Goal: Task Accomplishment & Management: Manage account settings

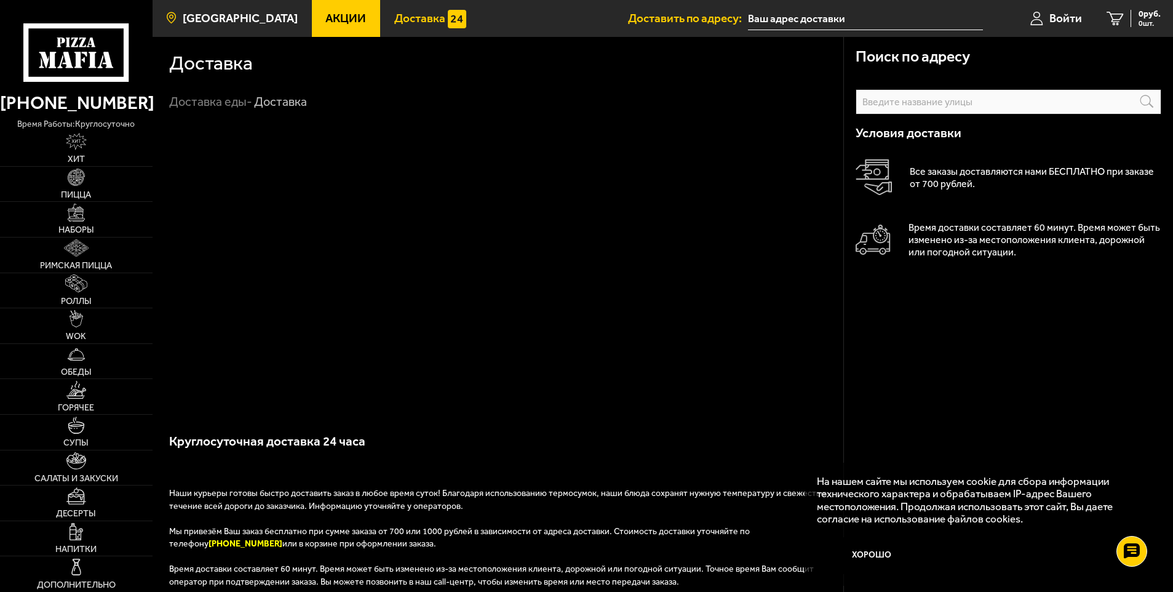
click at [208, 26] on link "[GEOGRAPHIC_DATA]" at bounding box center [232, 18] width 159 height 37
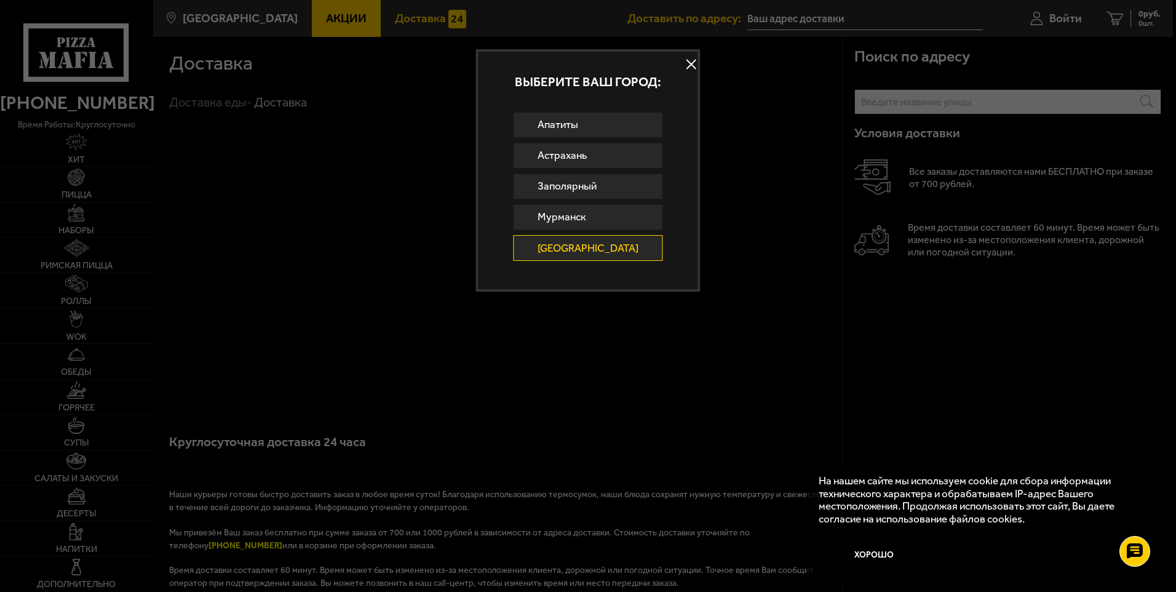
click at [838, 335] on div at bounding box center [588, 296] width 1176 height 592
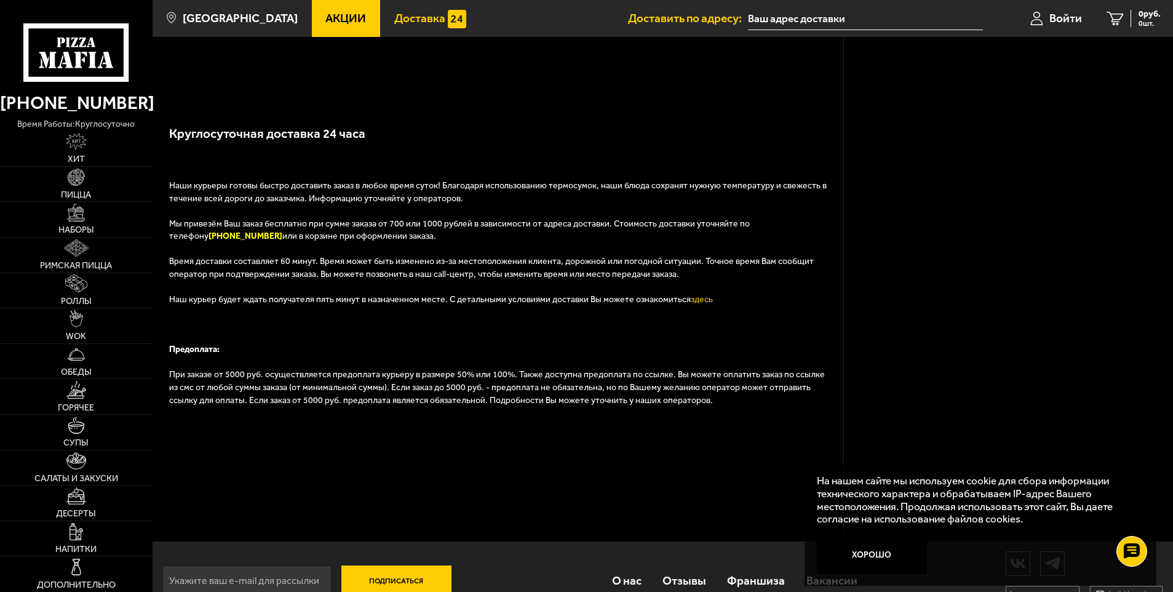
scroll to position [338, 0]
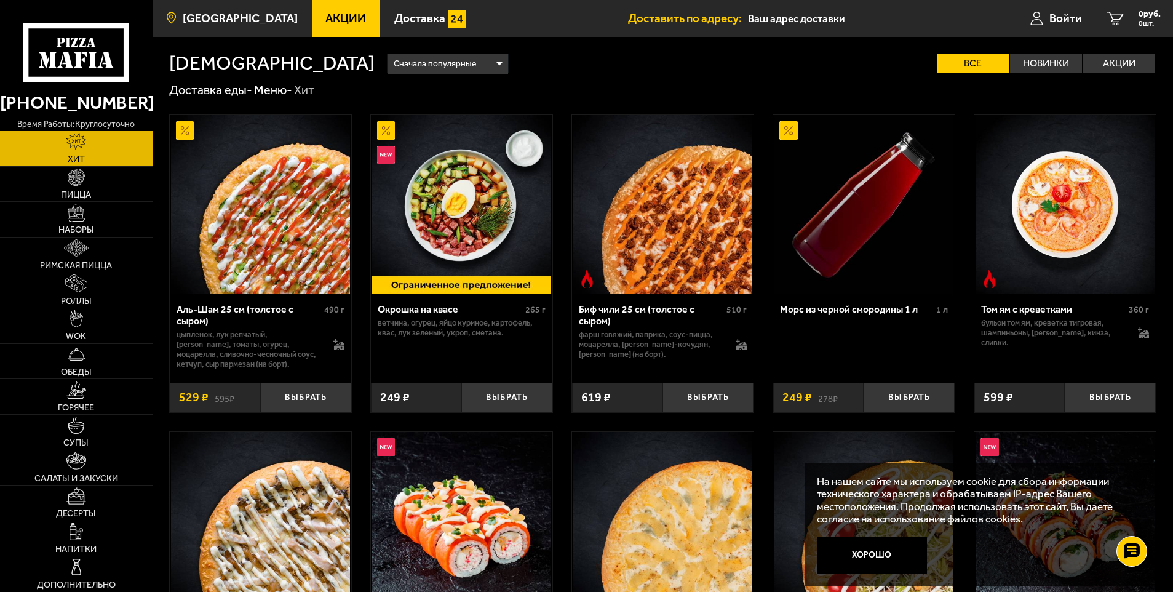
click at [199, 10] on link "[GEOGRAPHIC_DATA]" at bounding box center [232, 18] width 159 height 37
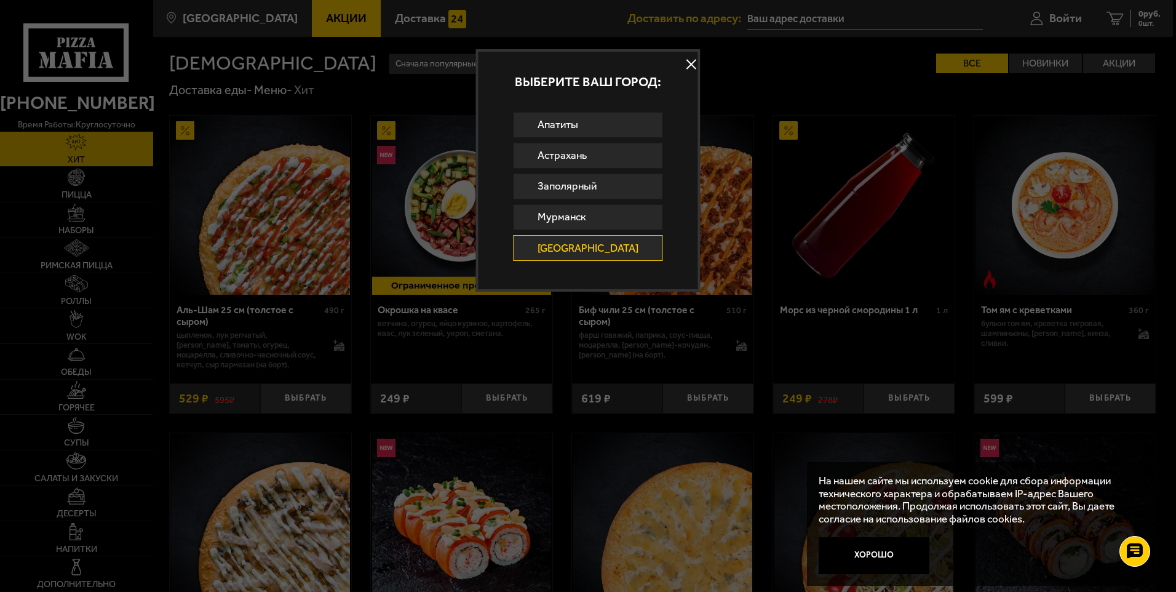
click at [682, 66] on button at bounding box center [691, 64] width 18 height 18
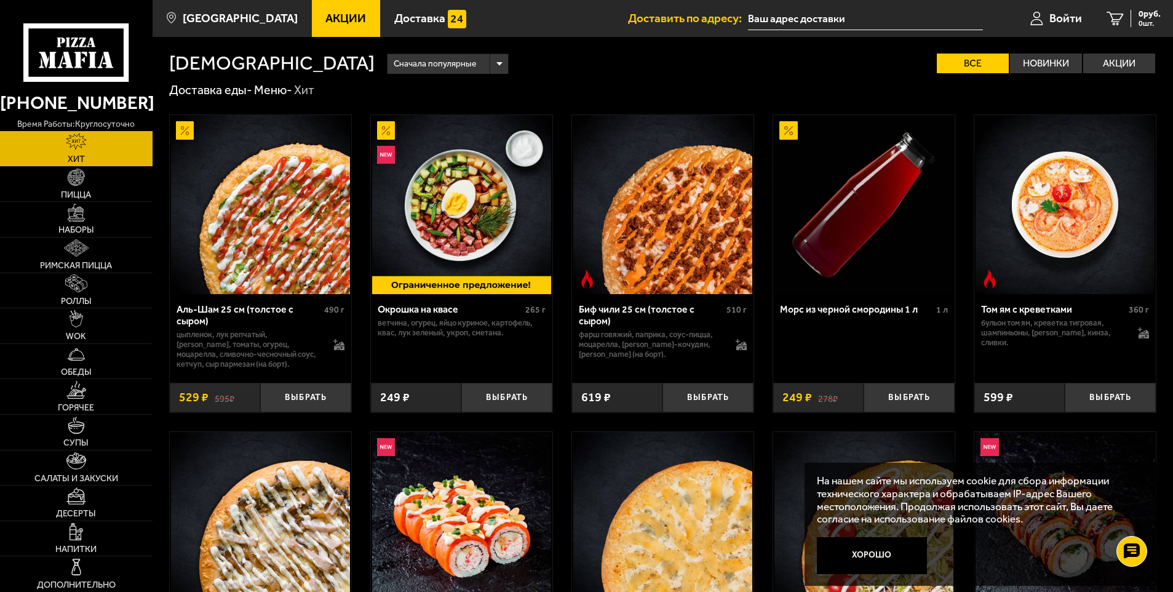
click at [764, 15] on input "text" at bounding box center [865, 18] width 234 height 23
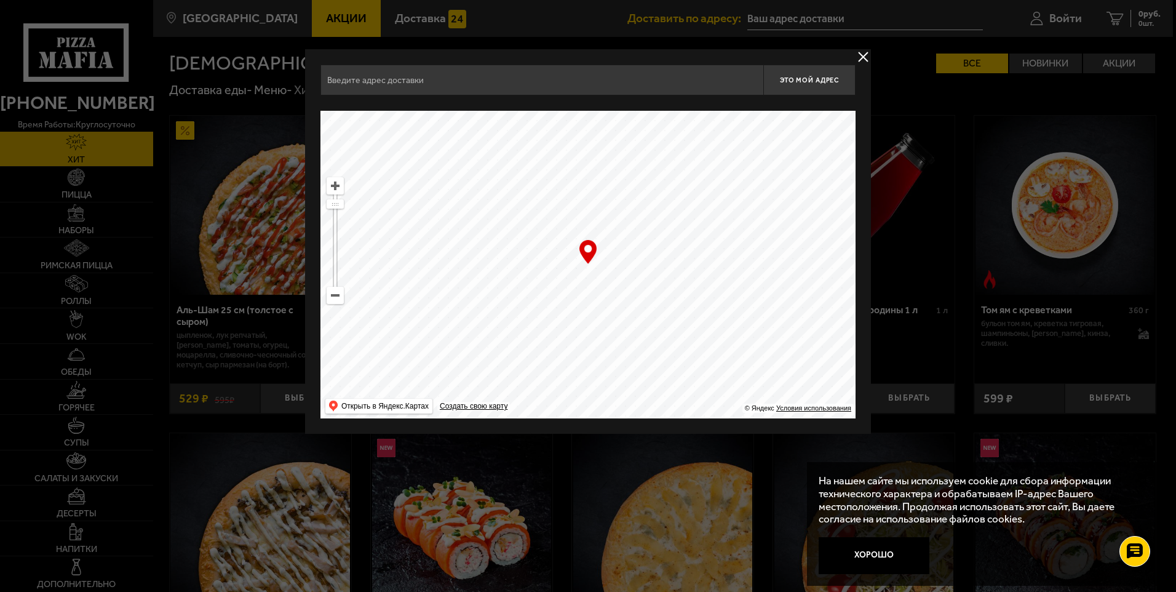
drag, startPoint x: 750, startPoint y: 16, endPoint x: 756, endPoint y: 10, distance: 8.7
click at [756, 10] on div at bounding box center [588, 296] width 1176 height 592
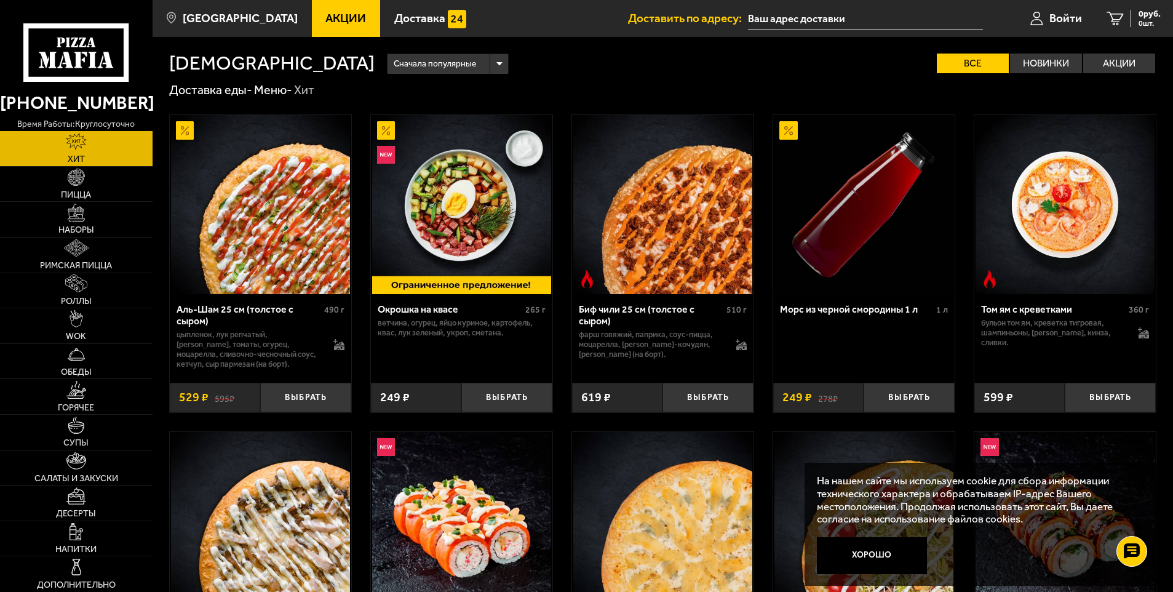
click at [756, 10] on input "text" at bounding box center [865, 18] width 234 height 23
click at [756, 17] on input "text" at bounding box center [865, 18] width 234 height 23
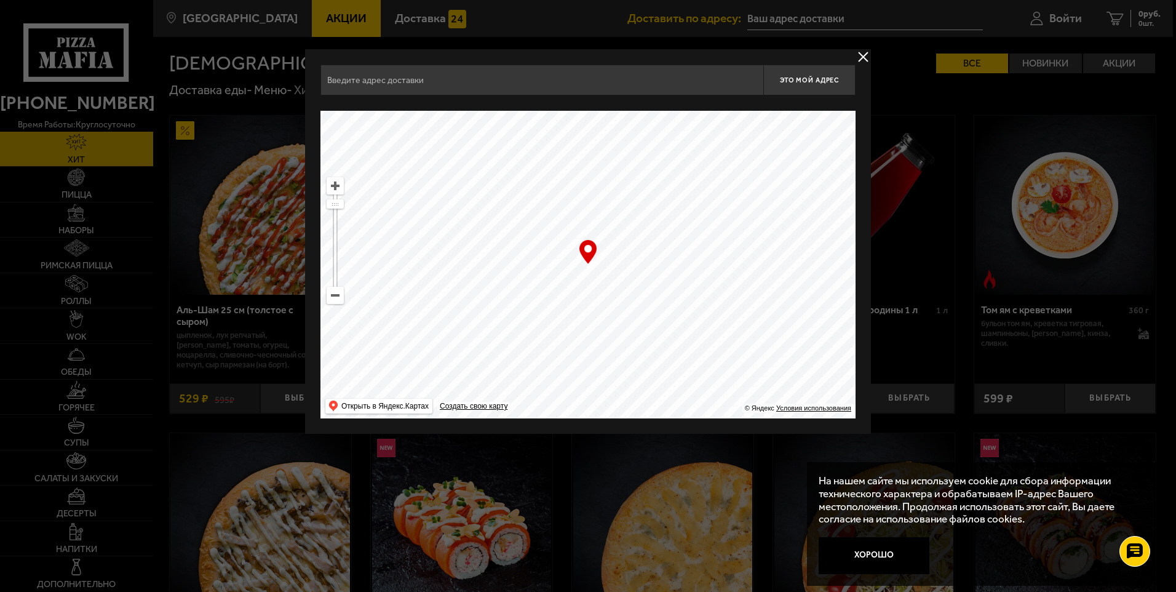
click at [756, 17] on div at bounding box center [588, 296] width 1176 height 592
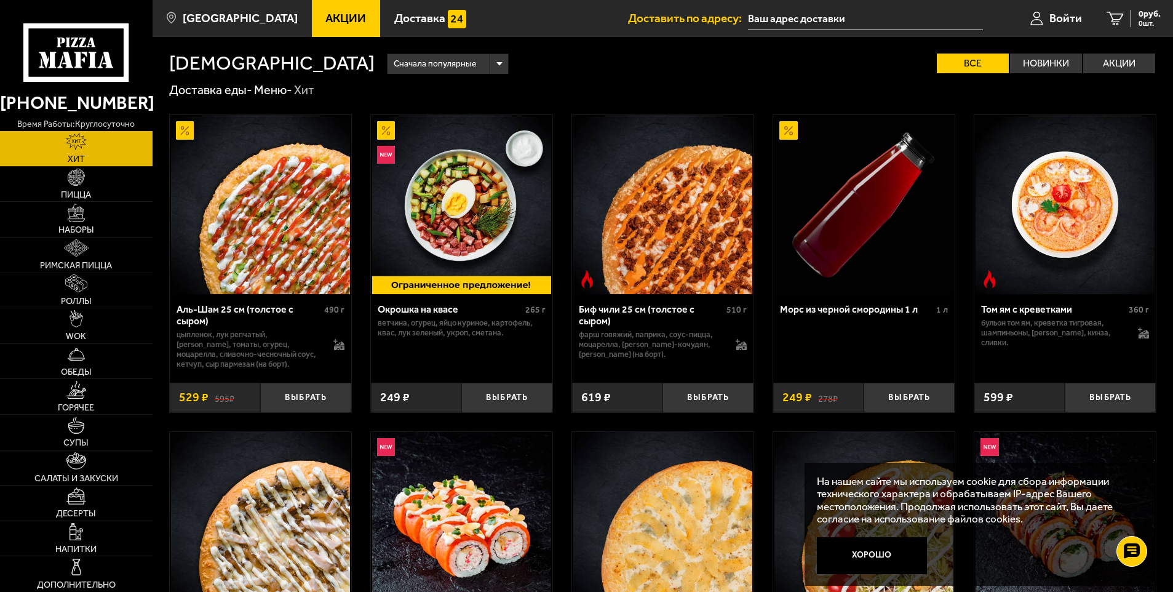
click at [774, 15] on input "text" at bounding box center [865, 18] width 234 height 23
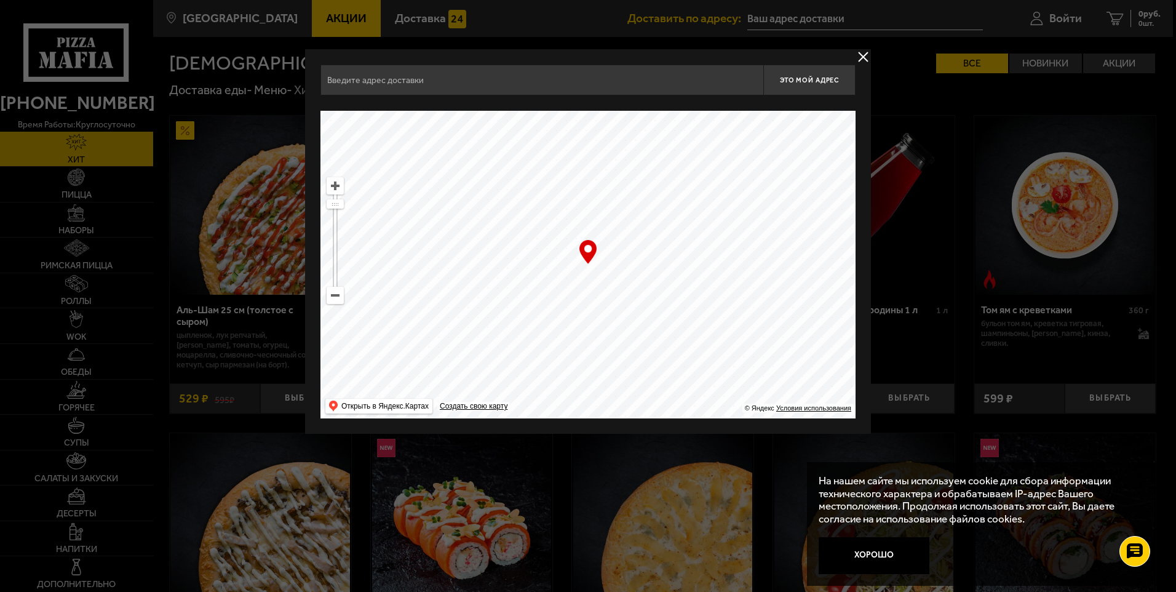
click at [414, 82] on input "text" at bounding box center [541, 80] width 443 height 31
drag, startPoint x: 726, startPoint y: 419, endPoint x: 646, endPoint y: 345, distance: 108.8
click at [647, 343] on div "Заводской проспект, 60 , Колпино, Санкт-Петербург Заводской проспект, 60 , подъ…" at bounding box center [588, 241] width 566 height 384
drag, startPoint x: 691, startPoint y: 391, endPoint x: 470, endPoint y: 92, distance: 371.9
click at [470, 92] on div "Заводской проспект, 60 , Колпино, Санкт-Петербург Заводской проспект, 60 , подъ…" at bounding box center [587, 242] width 535 height 354
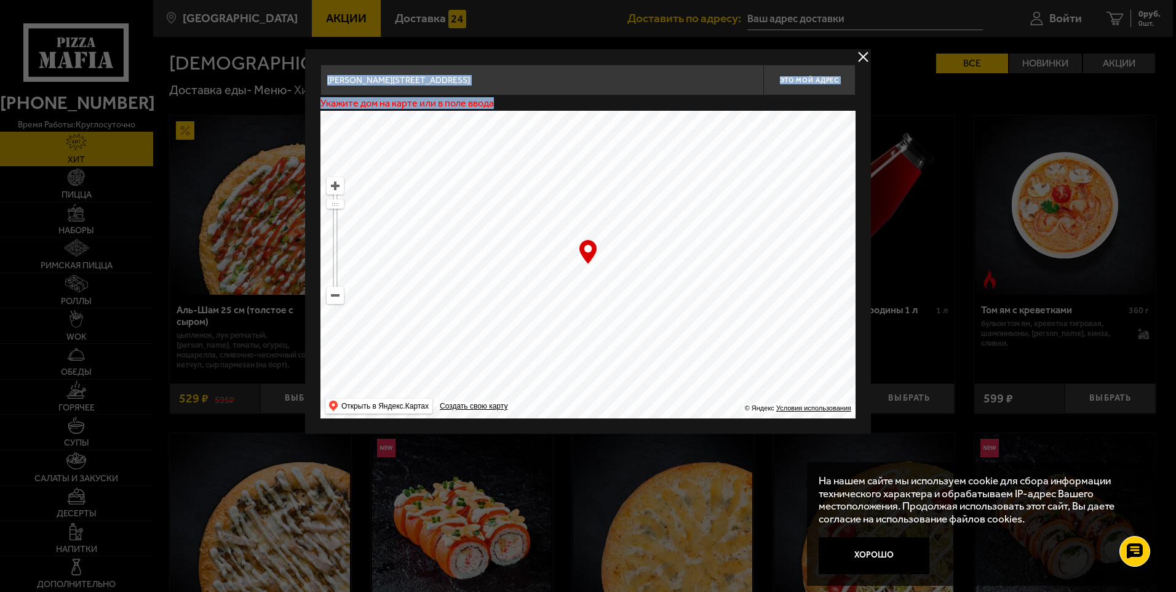
type input "набережная канала Грибоедова, 26"
drag, startPoint x: 218, startPoint y: 333, endPoint x: 477, endPoint y: 241, distance: 275.2
click at [865, 60] on button "delivery type" at bounding box center [862, 56] width 15 height 15
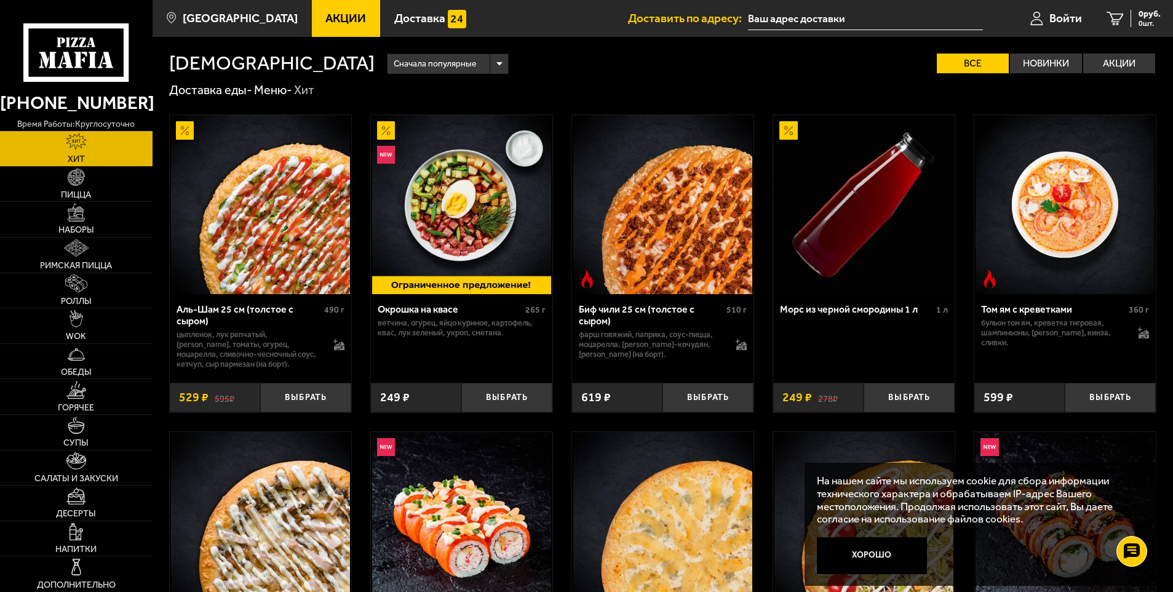
click at [784, 21] on input "text" at bounding box center [865, 18] width 234 height 23
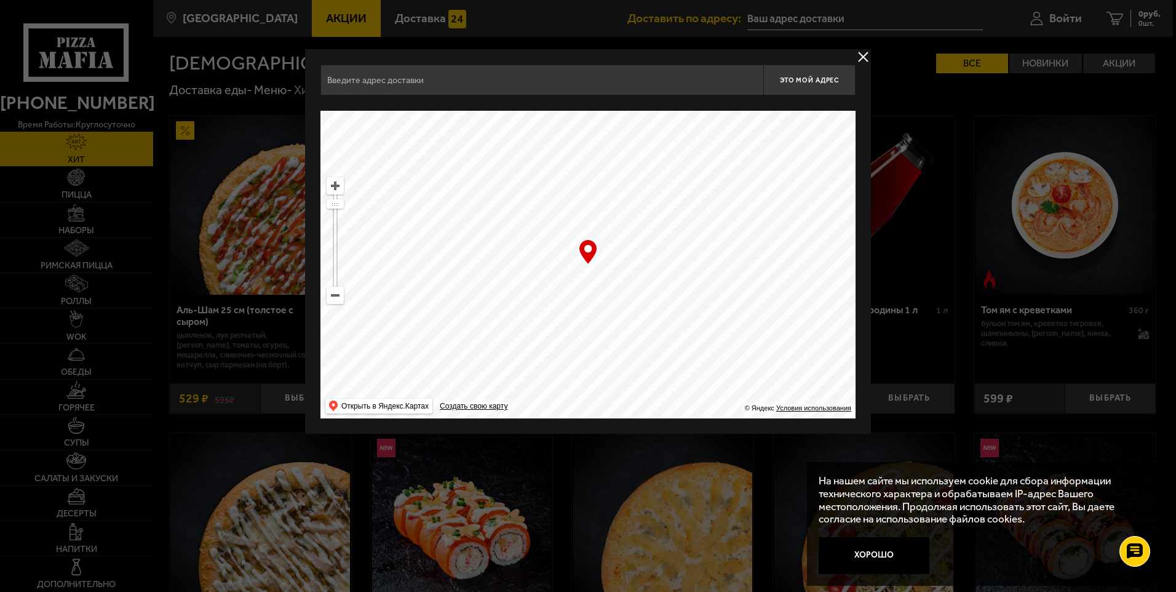
click at [447, 90] on input "text" at bounding box center [541, 80] width 443 height 31
type input "R"
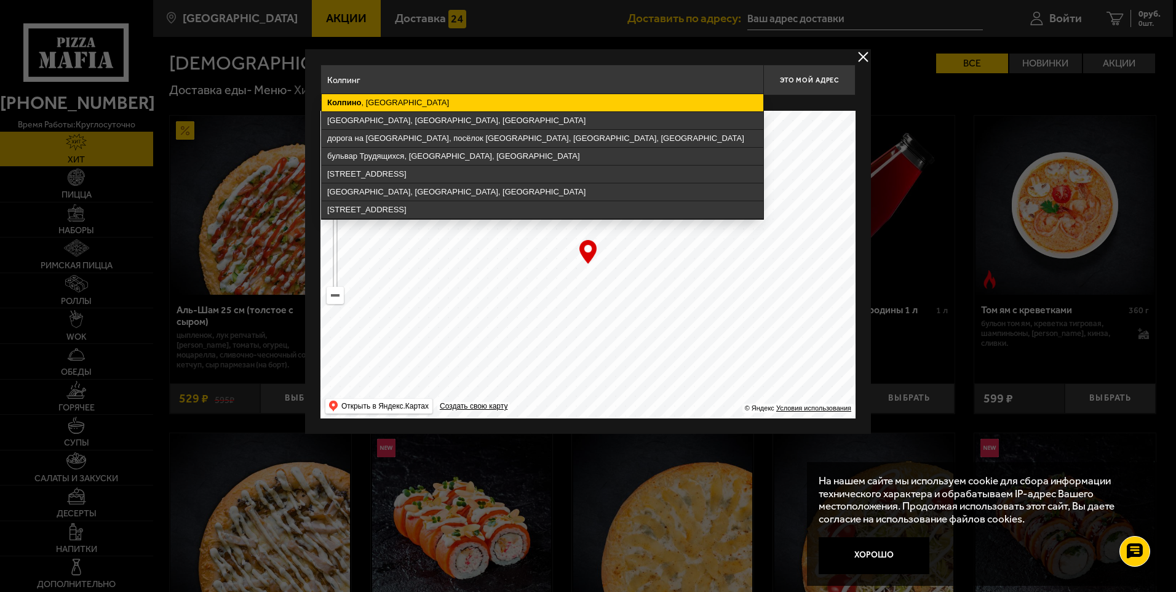
click at [472, 108] on ymaps "Колпино , Санкт-Петербург" at bounding box center [543, 102] width 442 height 17
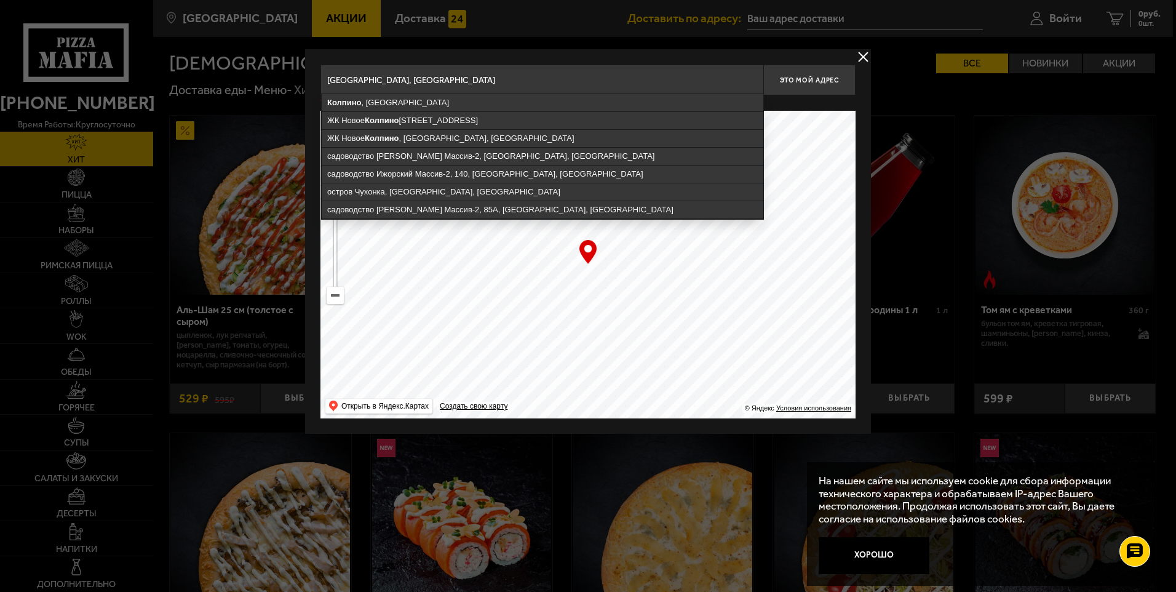
click at [478, 90] on input "Санкт-Петербург, Колпино" at bounding box center [541, 80] width 443 height 31
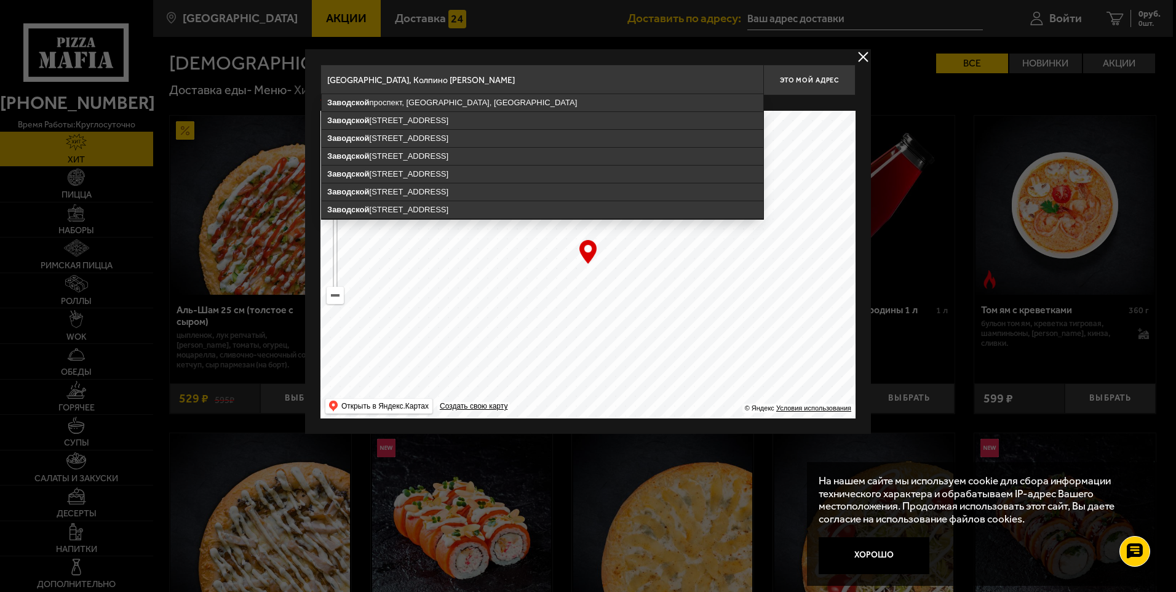
type input "Санкт-Петербург, Колпино Завадской"
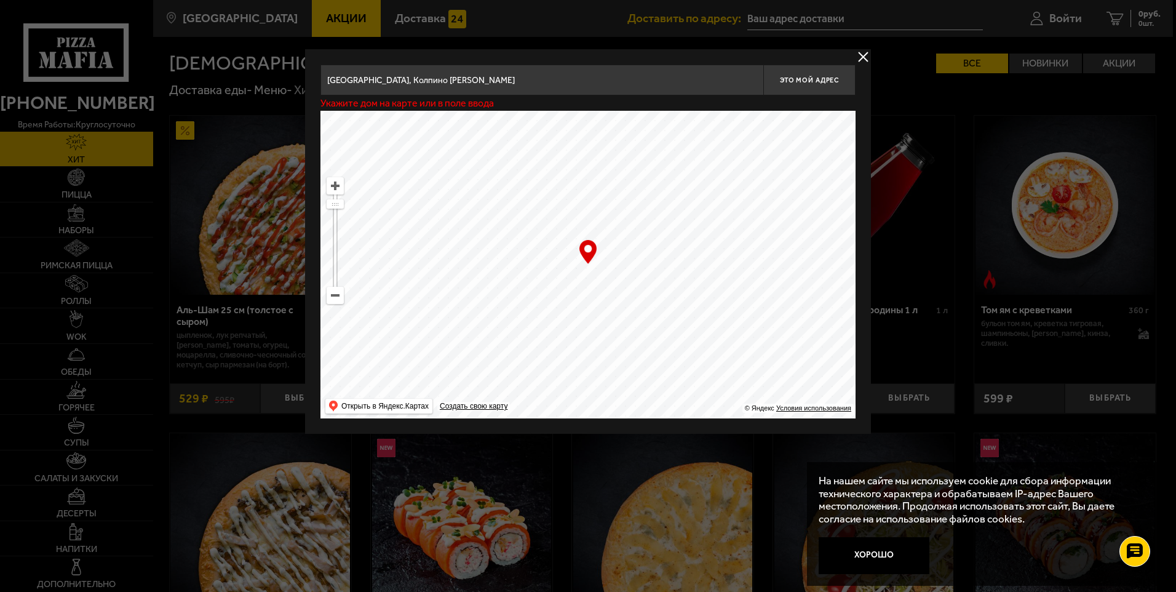
click at [868, 57] on button "delivery type" at bounding box center [862, 56] width 15 height 15
